Goal: Obtain resource: Download file/media

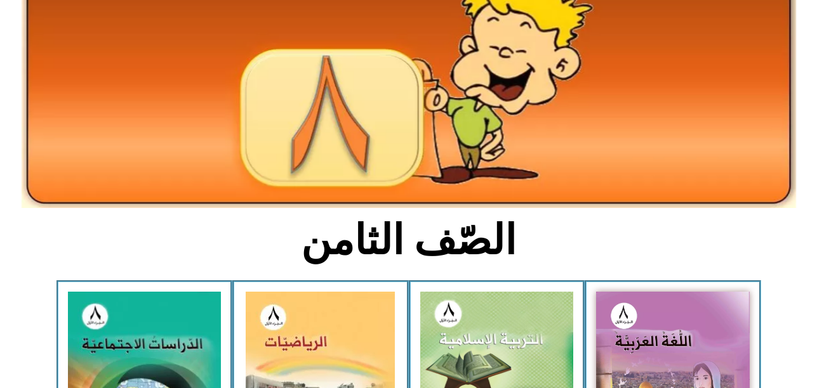
scroll to position [228, 0]
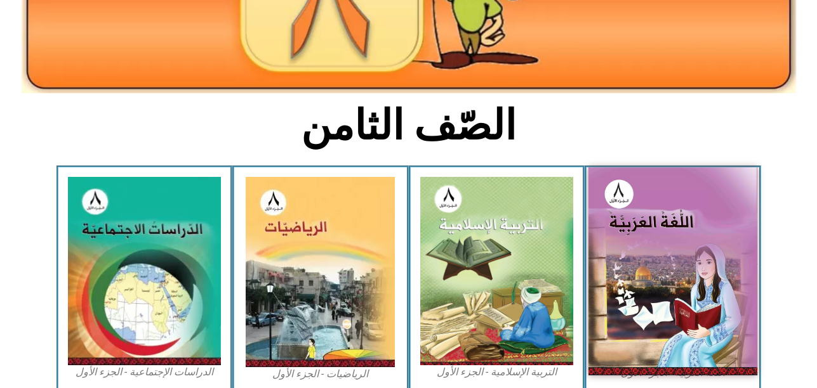
click at [673, 298] on img at bounding box center [672, 271] width 169 height 207
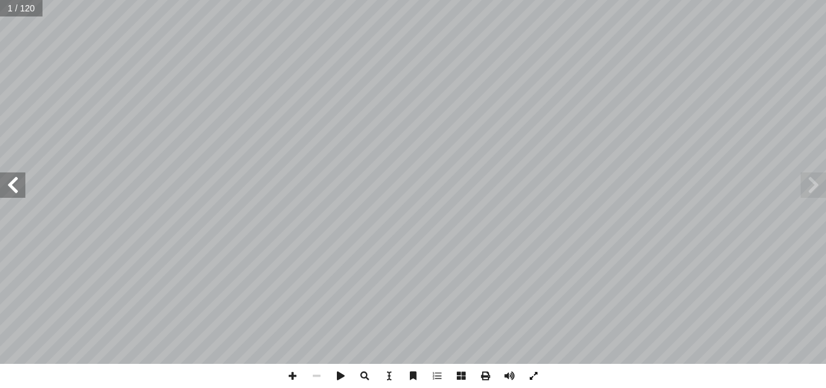
click at [535, 376] on span at bounding box center [534, 376] width 24 height 24
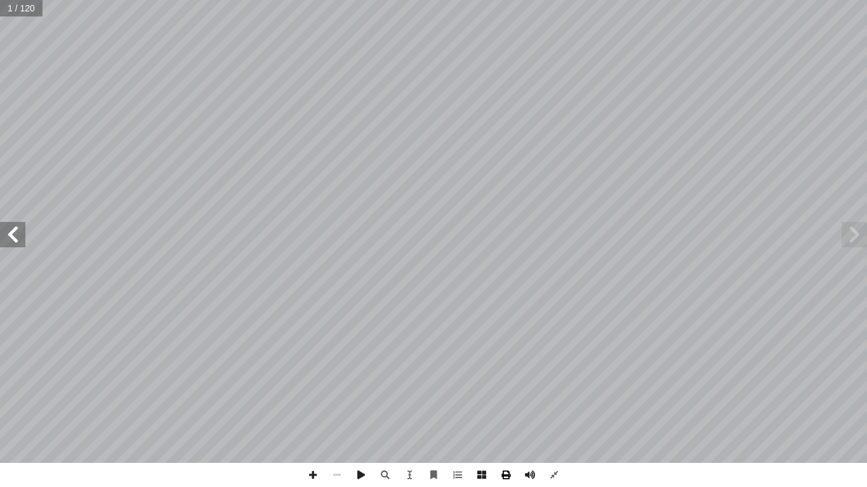
click at [509, 388] on span at bounding box center [506, 475] width 24 height 24
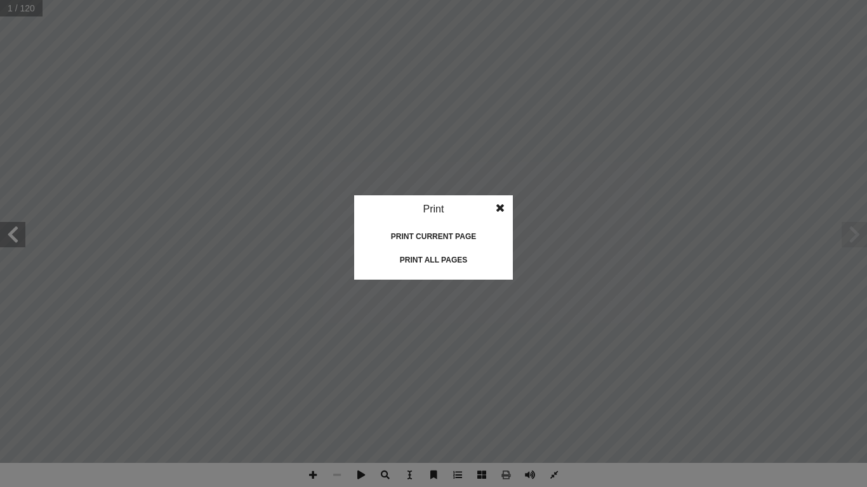
click at [424, 257] on div "Print all pages" at bounding box center [433, 260] width 127 height 20
